Goal: Communication & Community: Share content

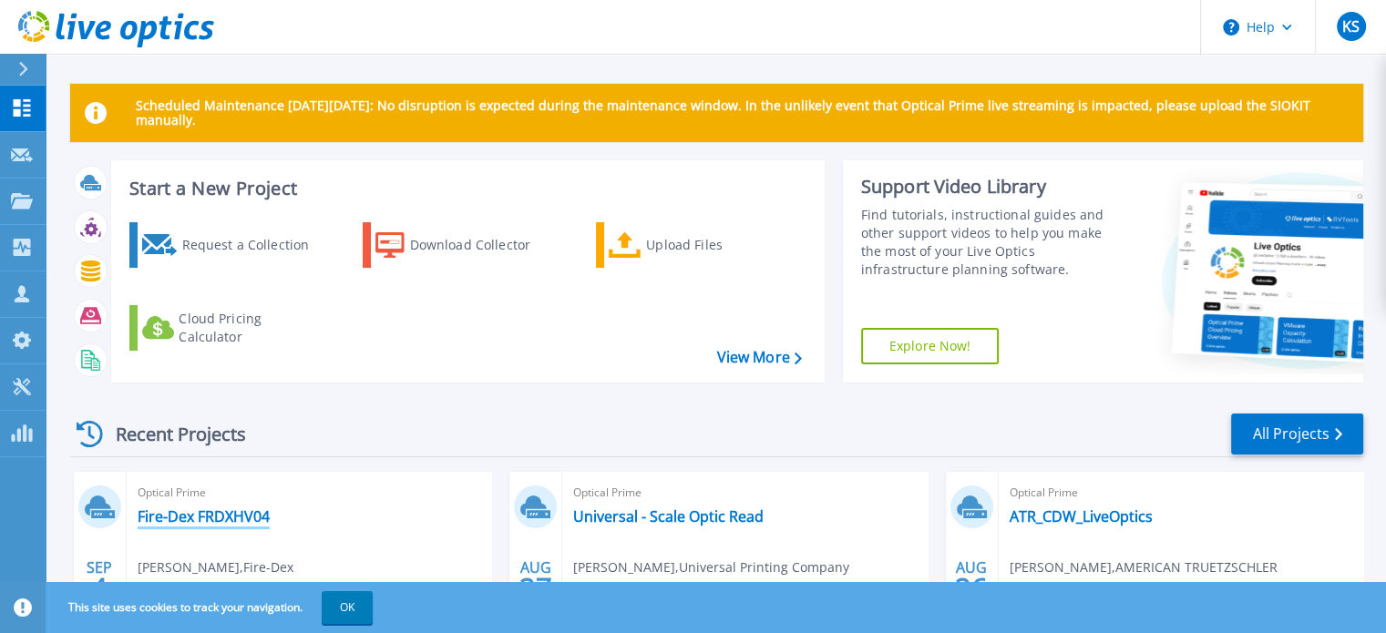
click at [215, 518] on link "Fire-Dex FRDXHV04" at bounding box center [204, 516] width 132 height 18
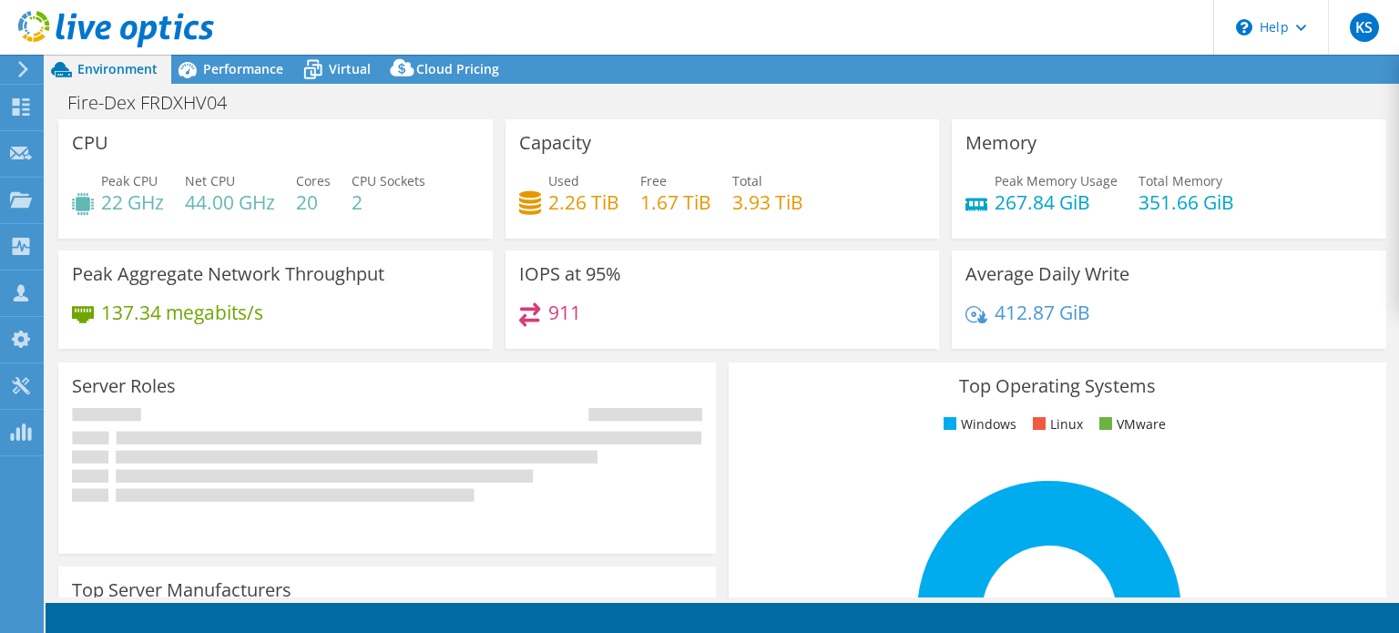
select select "USD"
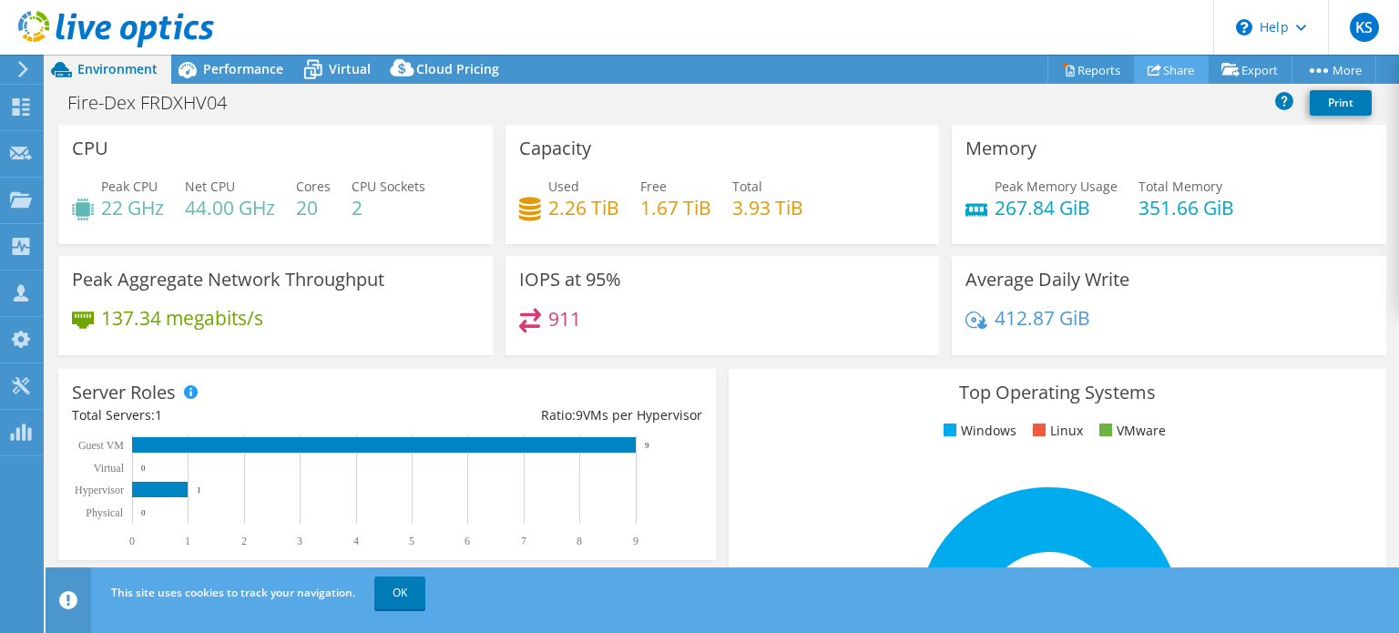
click at [1169, 63] on link "Share" at bounding box center [1171, 70] width 75 height 28
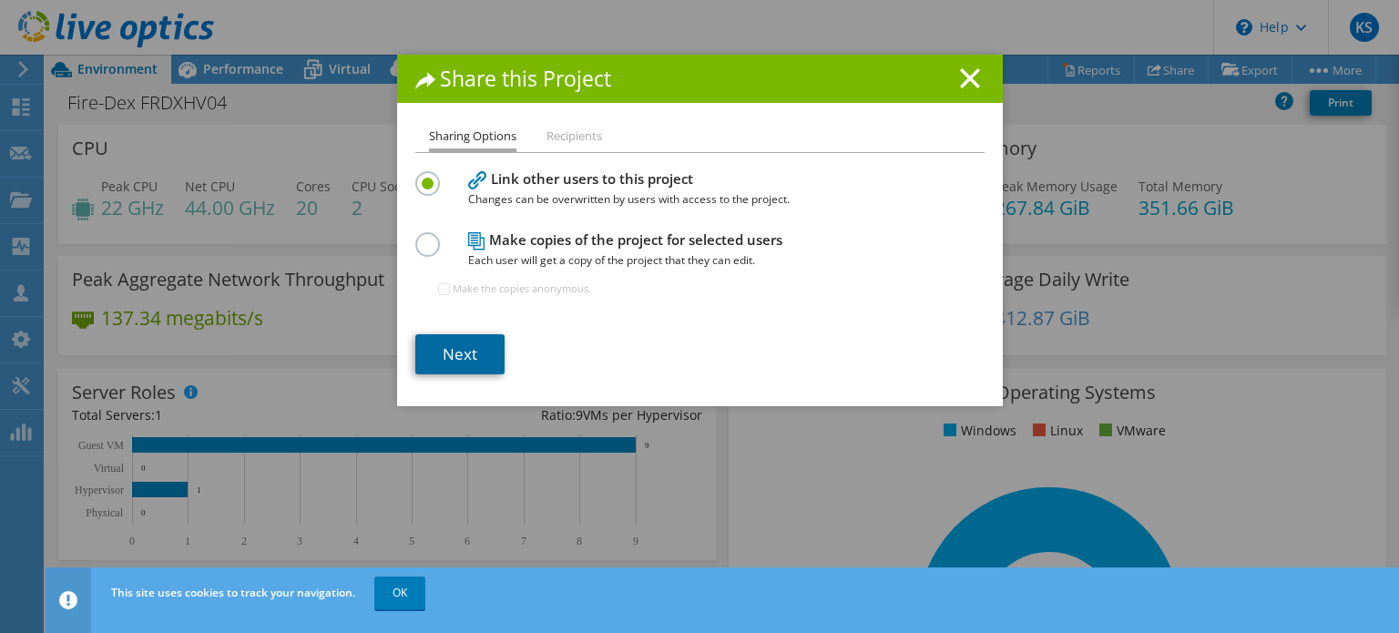
click at [443, 353] on link "Next" at bounding box center [459, 354] width 89 height 40
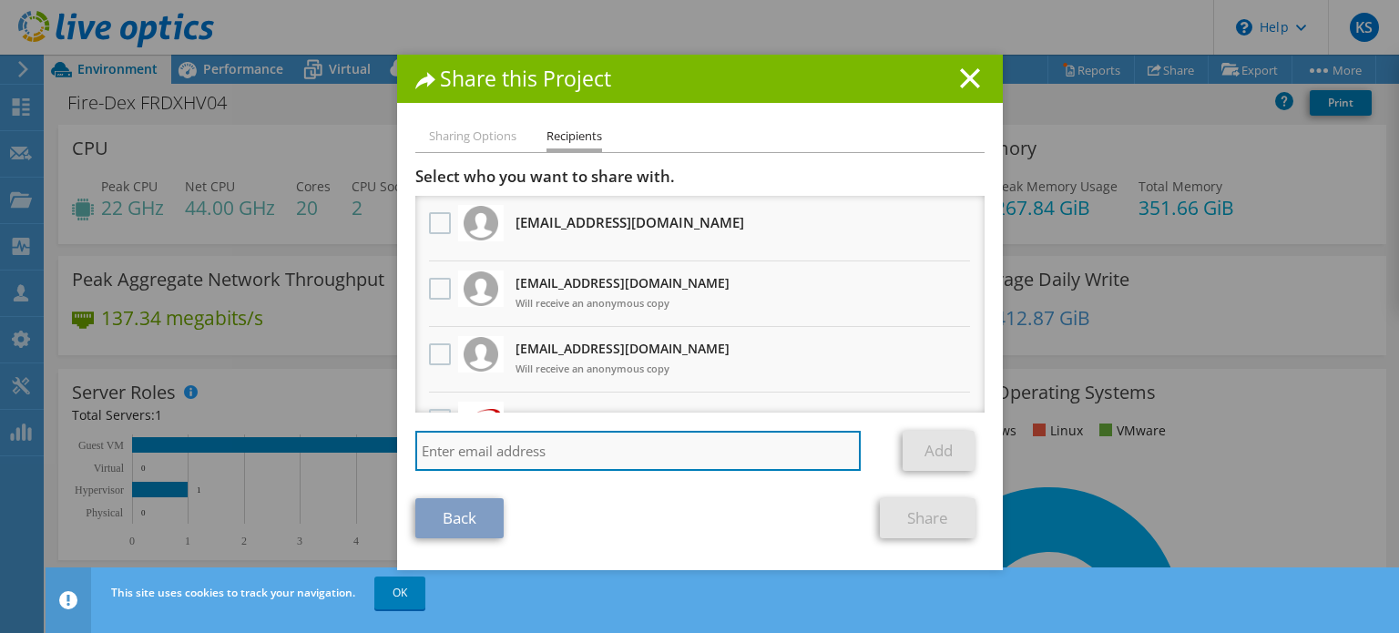
click at [541, 449] on input "search" at bounding box center [638, 451] width 446 height 40
type input "[PERSON_NAME][EMAIL_ADDRESS][DOMAIN_NAME]"
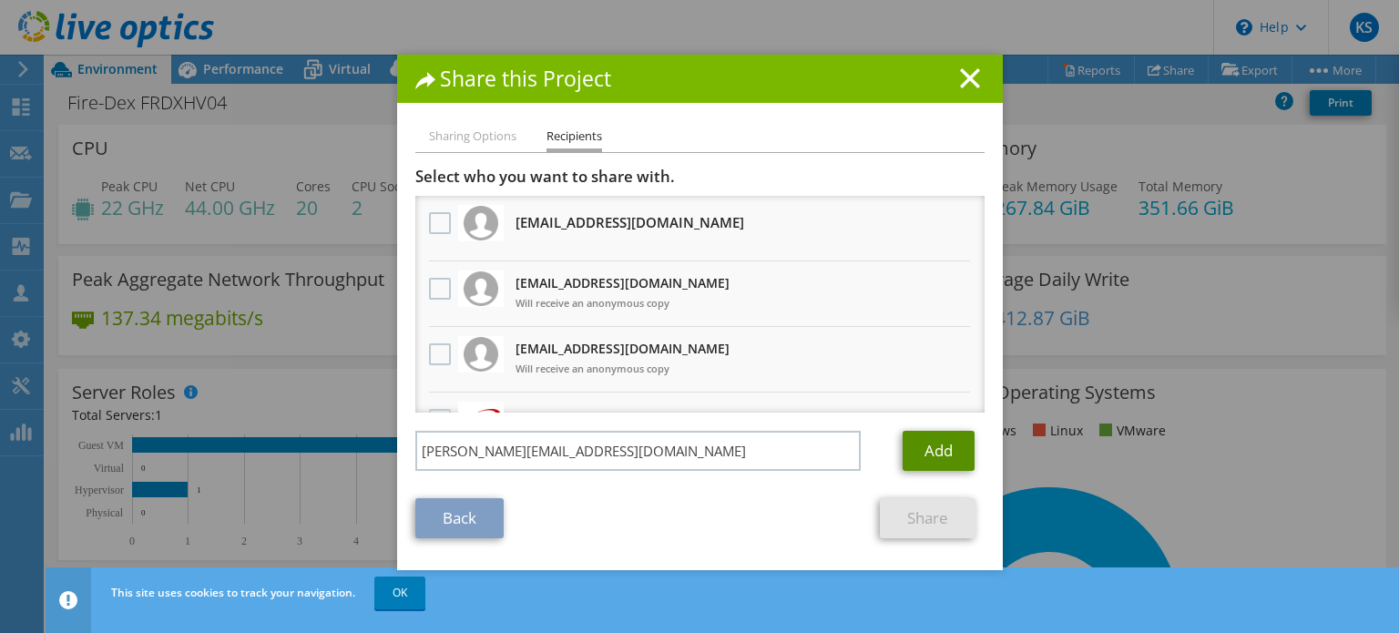
click at [945, 445] on link "Add" at bounding box center [939, 451] width 72 height 40
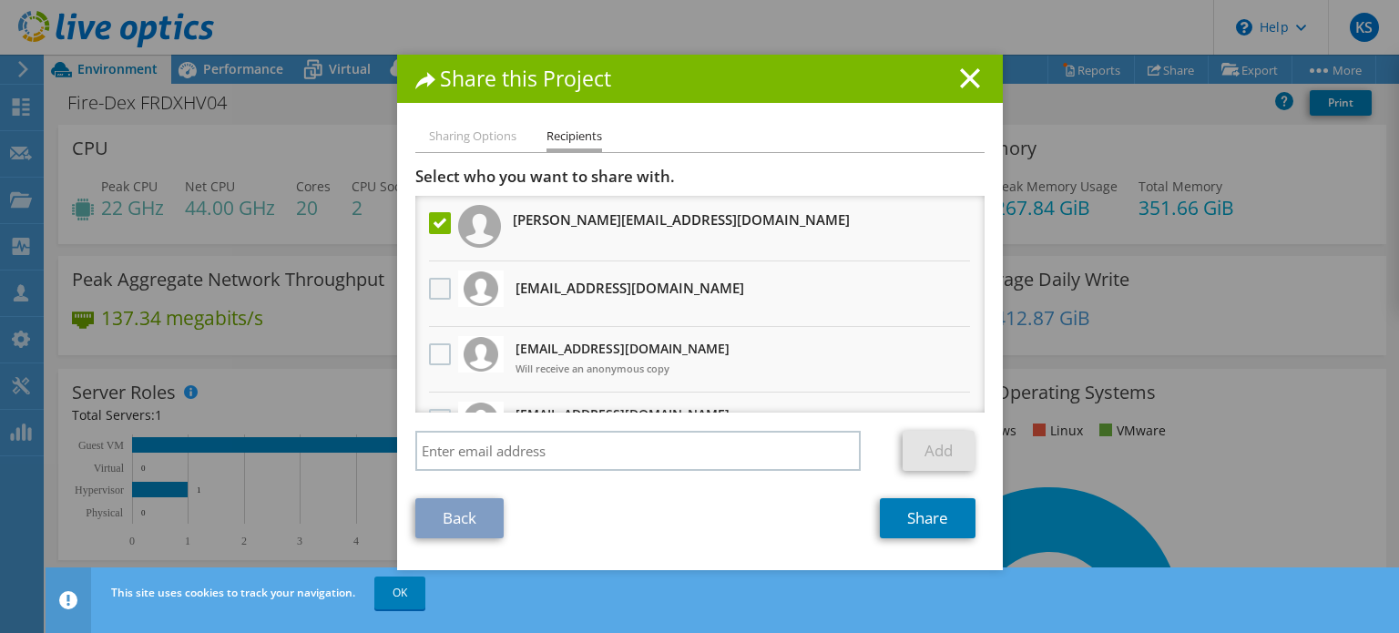
click at [430, 285] on label at bounding box center [442, 289] width 26 height 22
click at [0, 0] on input "checkbox" at bounding box center [0, 0] width 0 height 0
click at [914, 520] on link "Share" at bounding box center [928, 518] width 96 height 40
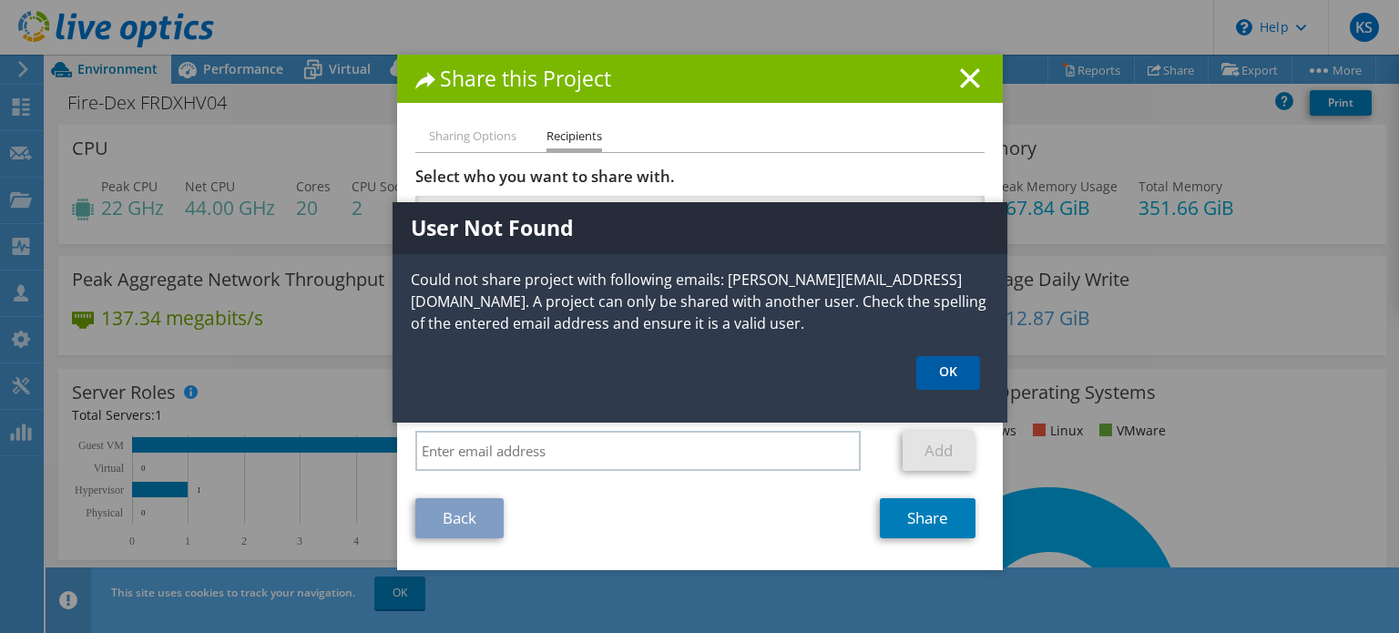
click at [939, 371] on link "OK" at bounding box center [949, 373] width 64 height 34
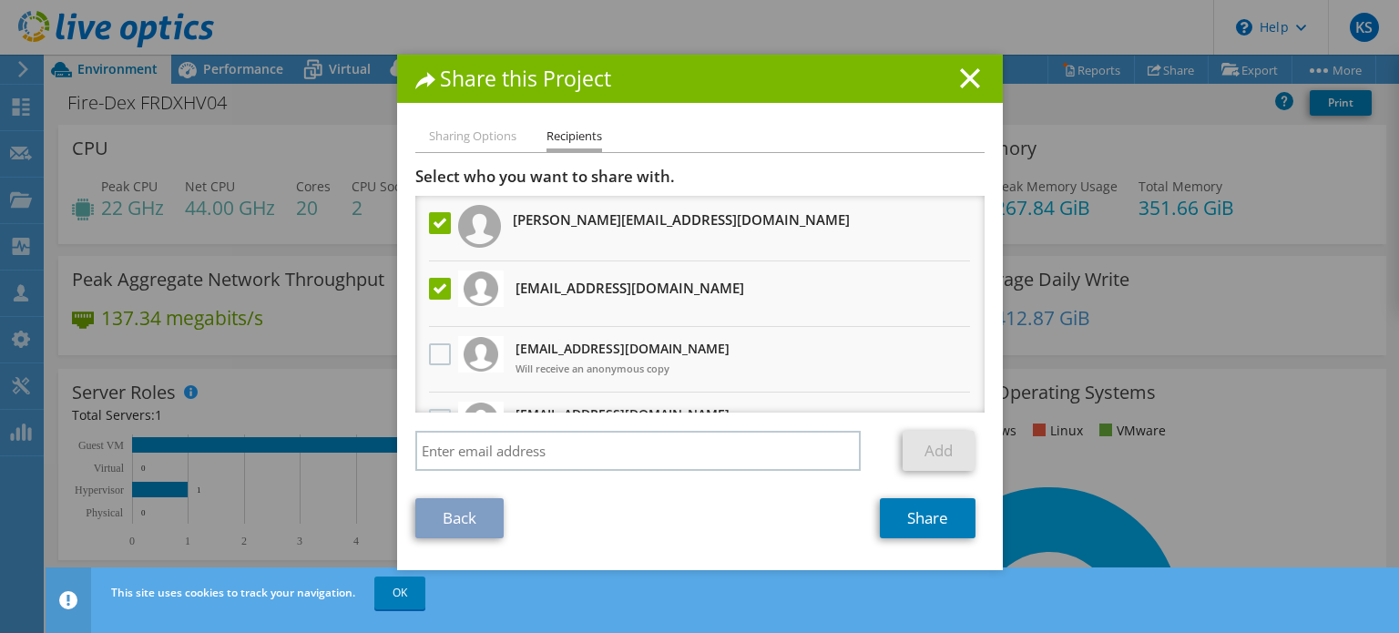
click at [433, 220] on label at bounding box center [442, 223] width 26 height 22
click at [0, 0] on input "checkbox" at bounding box center [0, 0] width 0 height 0
click at [911, 517] on link "Share" at bounding box center [928, 518] width 96 height 40
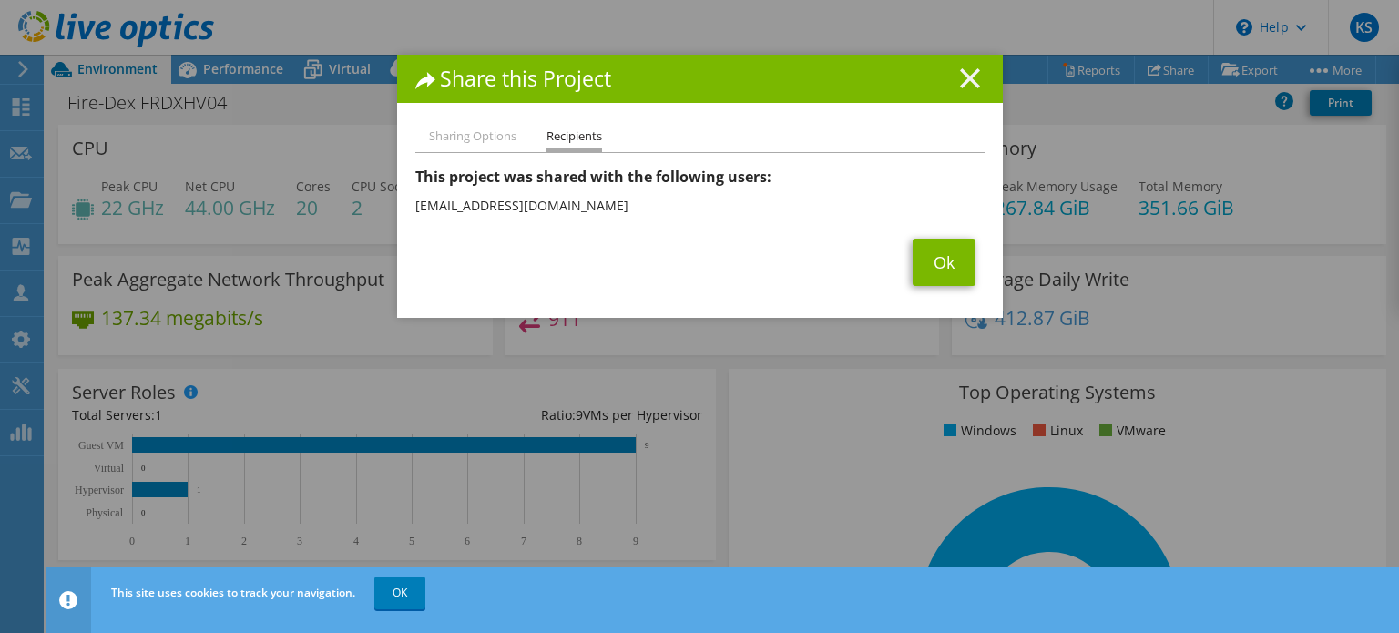
click at [961, 73] on icon at bounding box center [970, 78] width 20 height 20
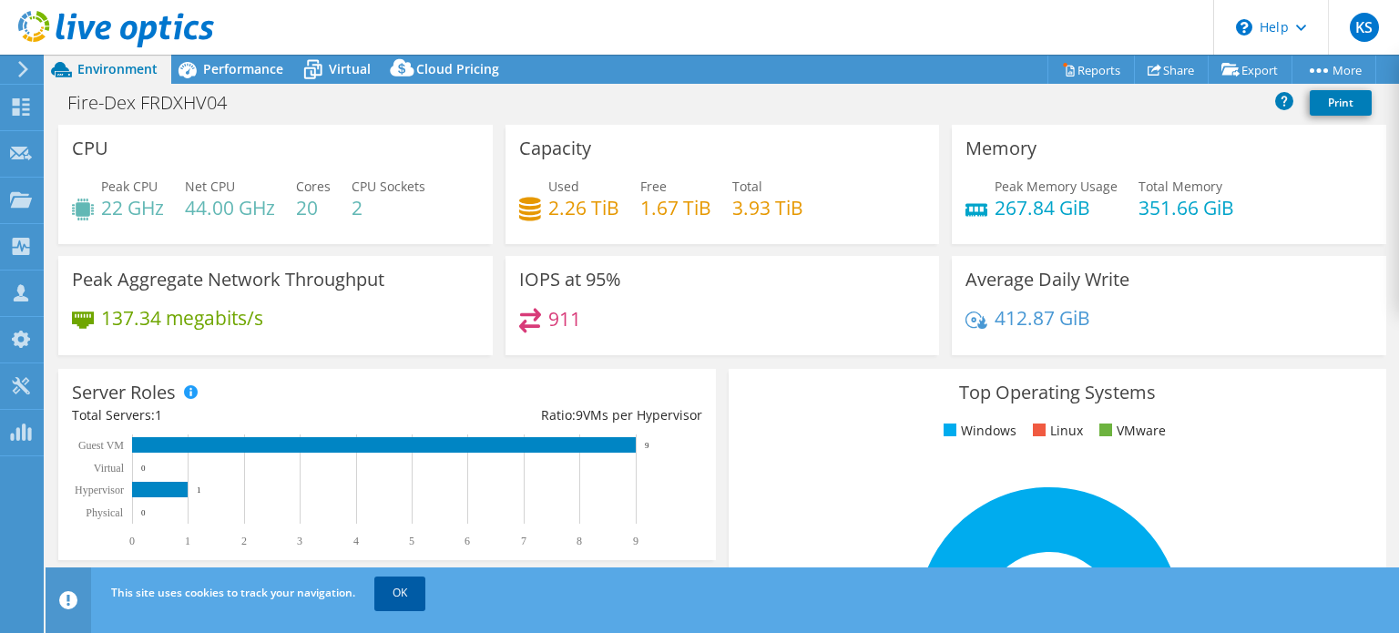
click at [399, 593] on link "OK" at bounding box center [399, 593] width 51 height 33
